Goal: Find specific page/section: Find specific page/section

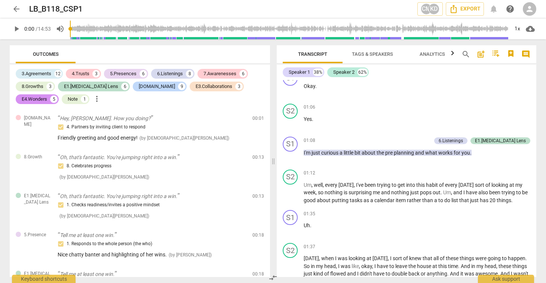
scroll to position [346, 0]
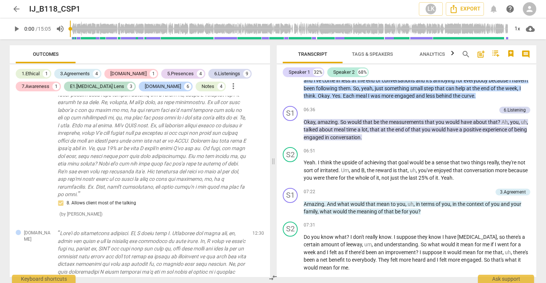
scroll to position [2741, 0]
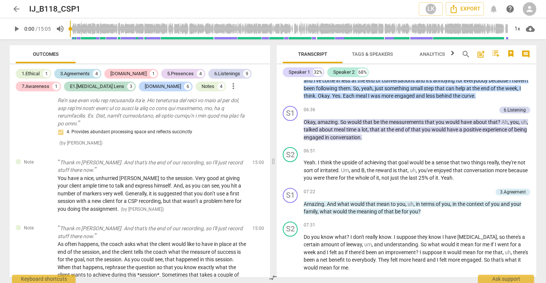
click at [73, 73] on div "3.Agreements" at bounding box center [75, 73] width 30 height 7
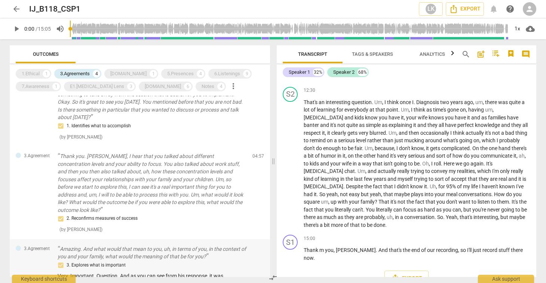
scroll to position [65, 0]
click at [143, 244] on p "Amazing. And what would that mean to you, uh, in terms of you, in the context o…" at bounding box center [152, 251] width 189 height 15
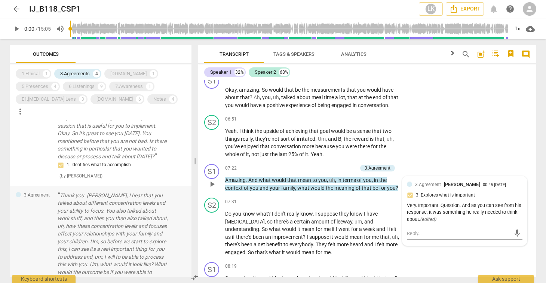
scroll to position [933, 0]
click at [99, 141] on p "Great. Thank you for that, John. It's just to make sure that at the end of each…" at bounding box center [113, 125] width 110 height 69
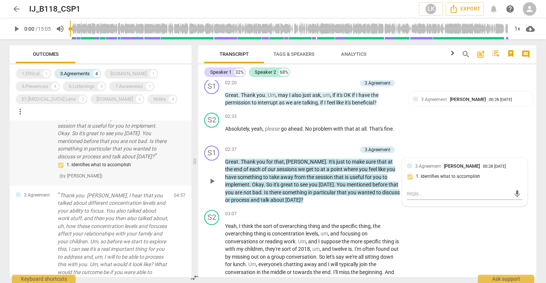
scroll to position [508, 0]
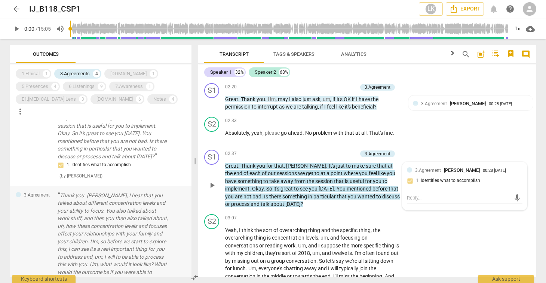
click at [110, 214] on p "Thank you. John, I hear that you talked about different concentration levels an…" at bounding box center [113, 242] width 110 height 100
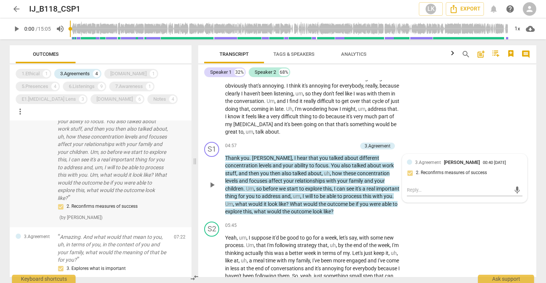
scroll to position [200, 0]
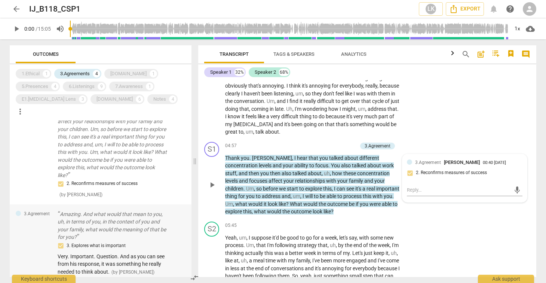
click at [106, 220] on p "Amazing. And what would that mean to you, uh, in terms of you, in the context o…" at bounding box center [113, 225] width 110 height 31
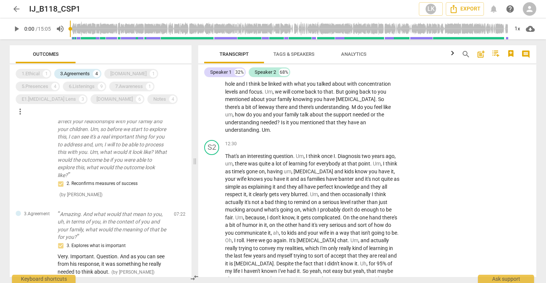
scroll to position [1515, 0]
click at [14, 9] on span "arrow_back" at bounding box center [16, 8] width 9 height 9
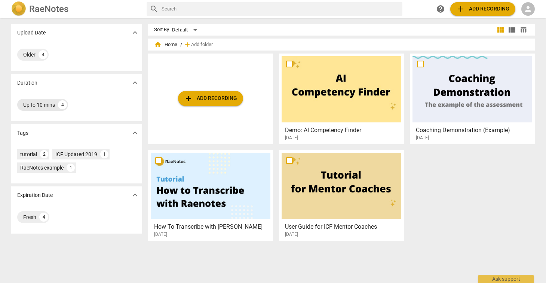
click at [35, 105] on div "Up to 10 mins" at bounding box center [39, 104] width 32 height 7
click at [22, 221] on div "Fresh 4" at bounding box center [33, 217] width 32 height 12
click at [134, 193] on span "expand_more" at bounding box center [135, 195] width 9 height 9
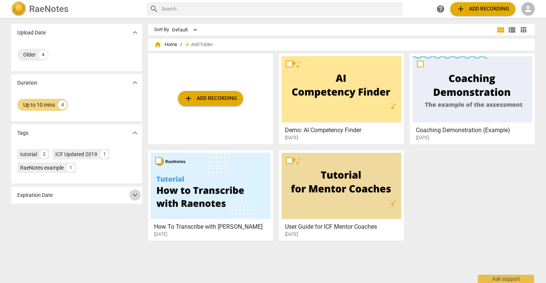
click at [134, 193] on span "expand_more" at bounding box center [135, 195] width 9 height 9
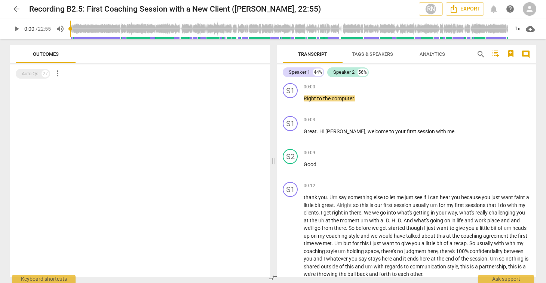
click at [58, 72] on span "more_vert" at bounding box center [57, 73] width 9 height 9
click at [33, 77] on div at bounding box center [273, 141] width 546 height 283
click at [33, 77] on div "Auto Qs 27" at bounding box center [33, 74] width 34 height 10
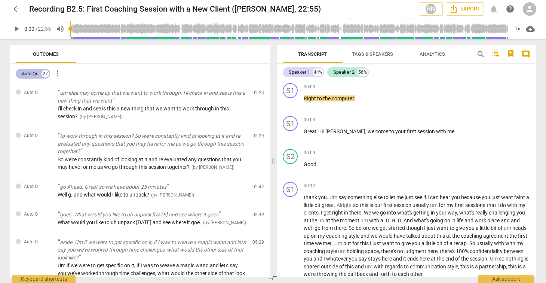
click at [31, 74] on div "Auto Qs" at bounding box center [30, 73] width 17 height 7
